Goal: Find specific page/section: Find specific page/section

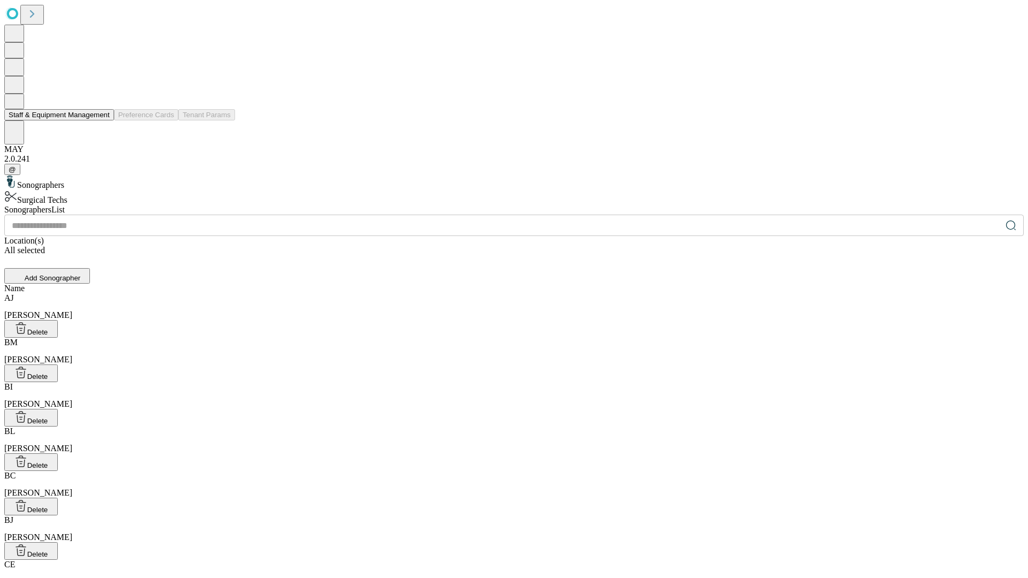
click at [102, 120] on button "Staff & Equipment Management" at bounding box center [59, 114] width 110 height 11
